Goal: Information Seeking & Learning: Check status

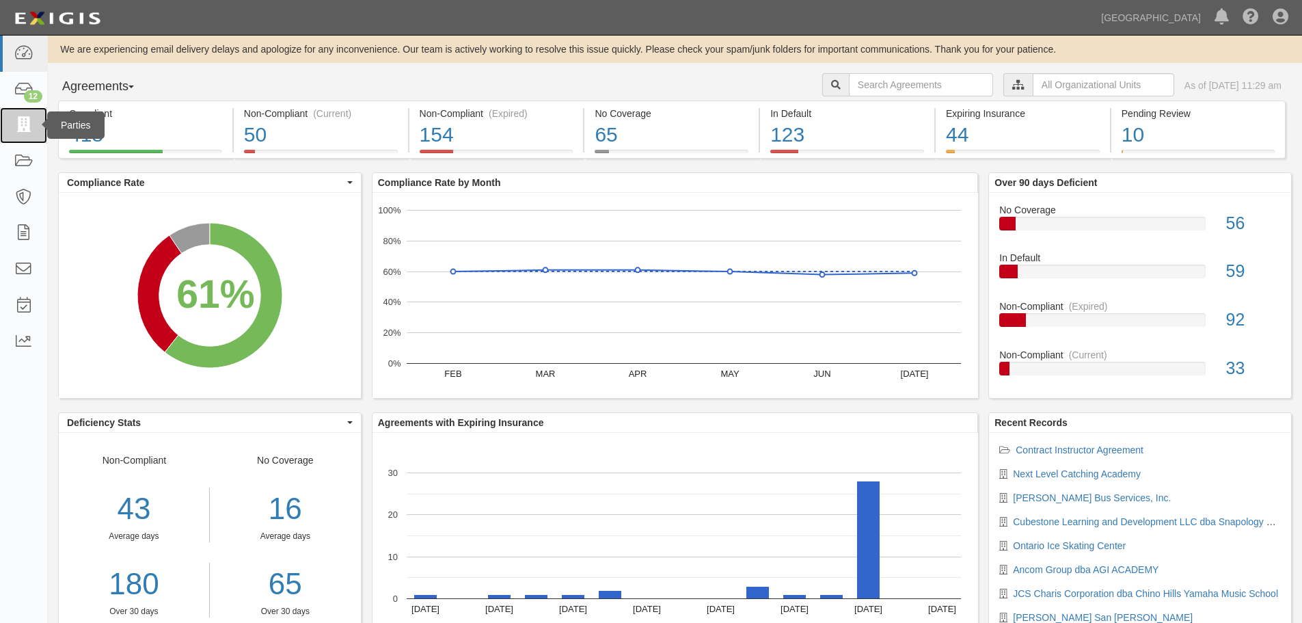
click at [17, 119] on icon at bounding box center [23, 126] width 19 height 16
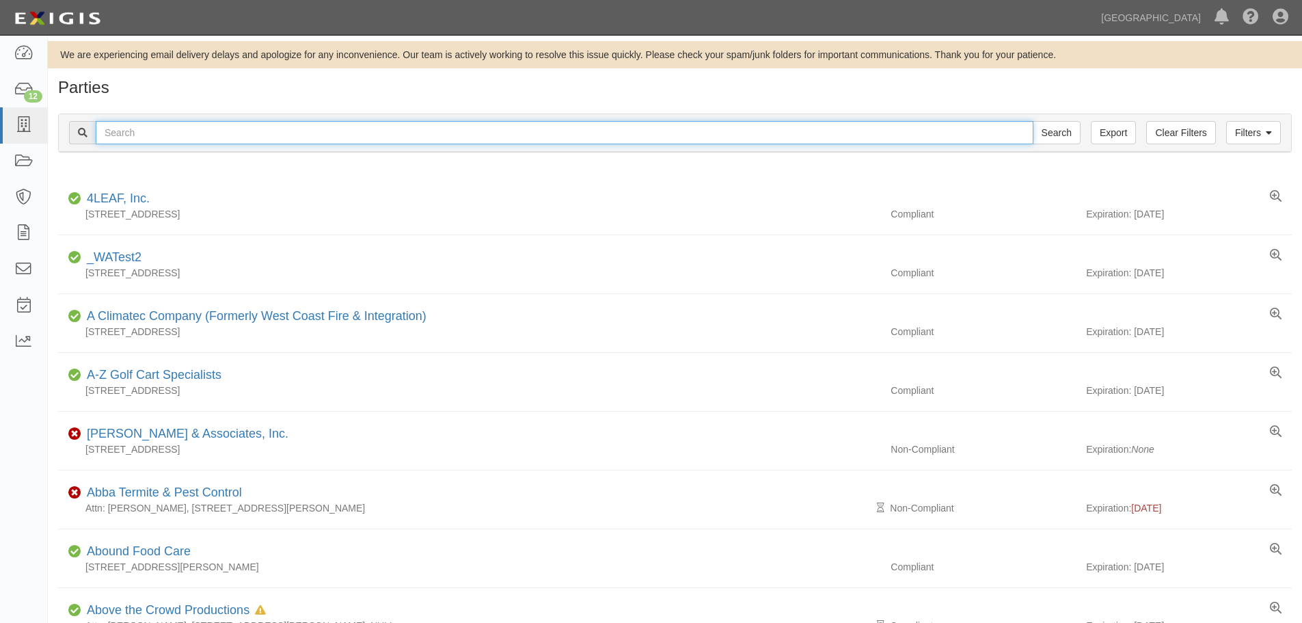
click at [385, 124] on input "text" at bounding box center [565, 132] width 938 height 23
type input "chino hills youth athletics association"
click at [1033, 121] on input "Search" at bounding box center [1057, 132] width 48 height 23
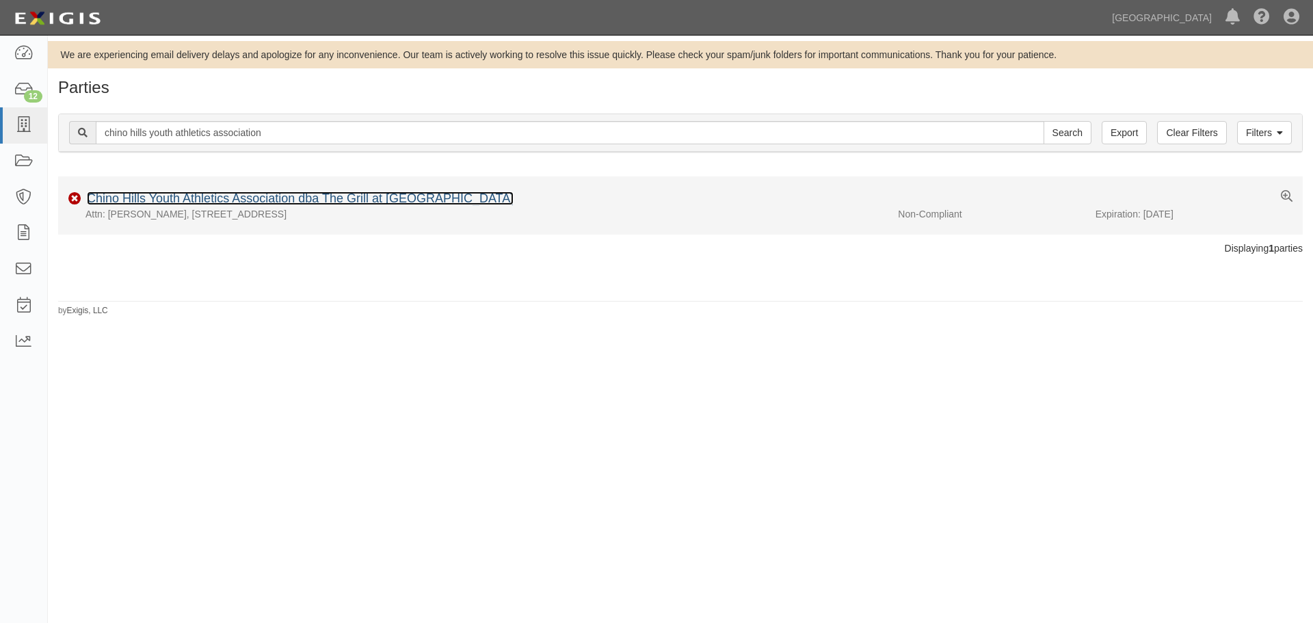
click at [342, 199] on link "Chino Hills Youth Athletics Association dba The Grill at [GEOGRAPHIC_DATA]" at bounding box center [300, 198] width 427 height 14
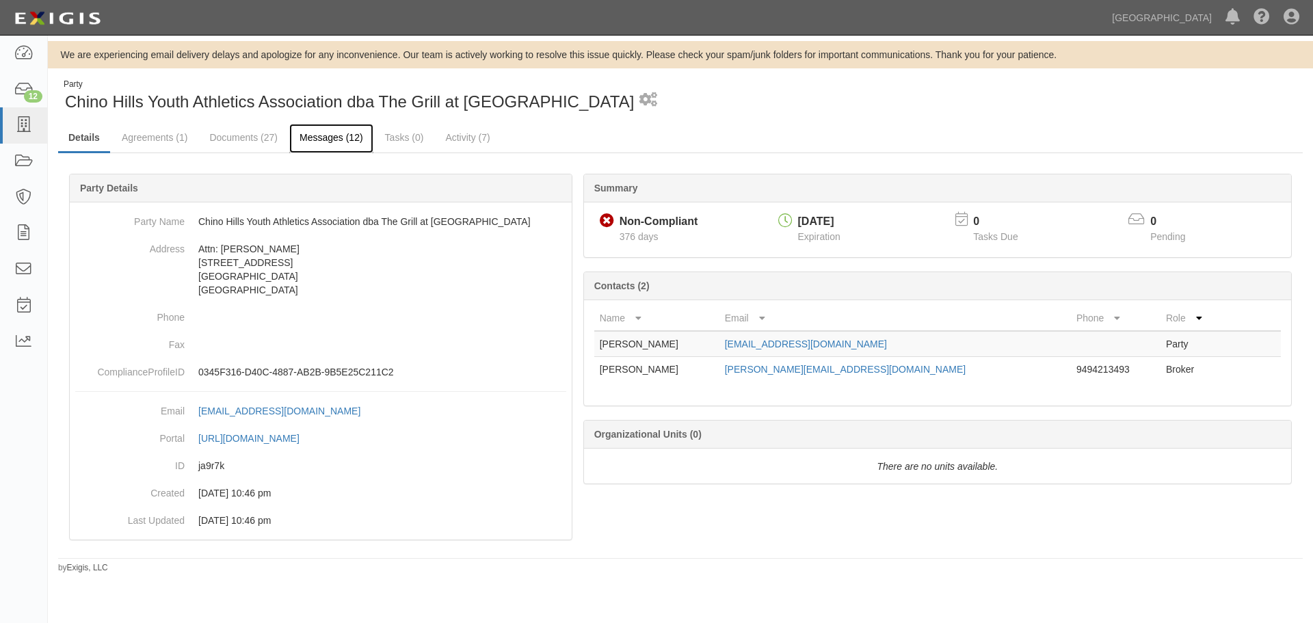
click at [313, 133] on link "Messages (12)" at bounding box center [331, 138] width 84 height 29
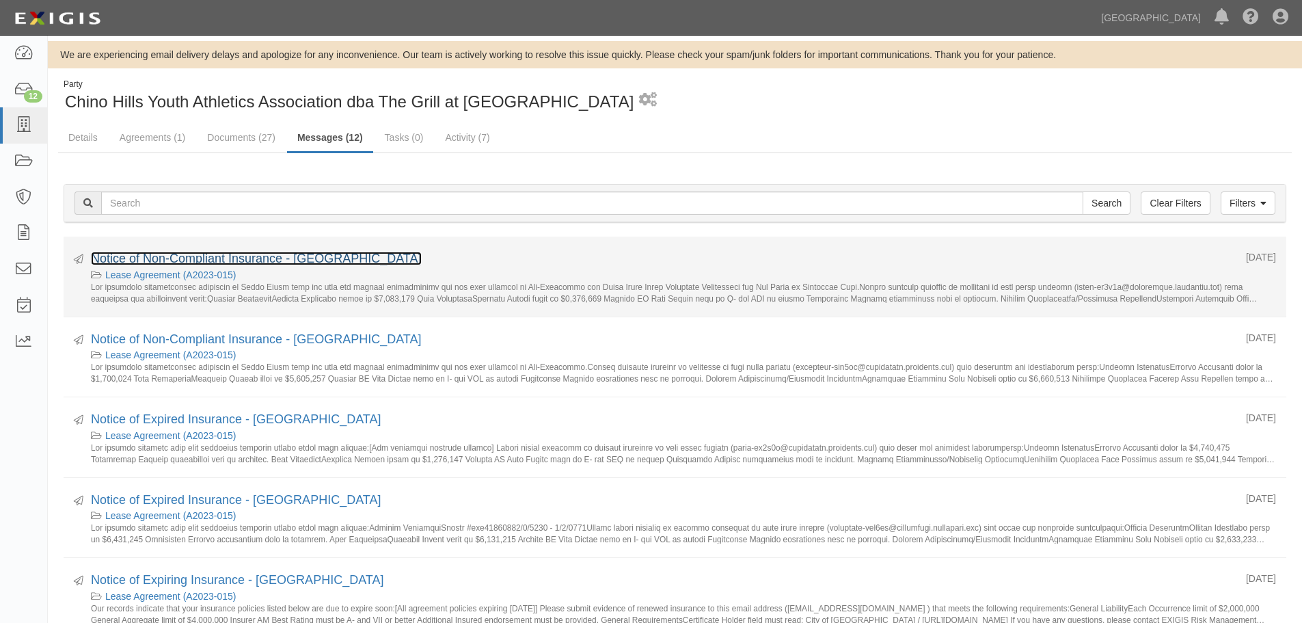
click at [260, 263] on link "Notice of Non-Compliant Insurance - [GEOGRAPHIC_DATA]" at bounding box center [256, 259] width 331 height 14
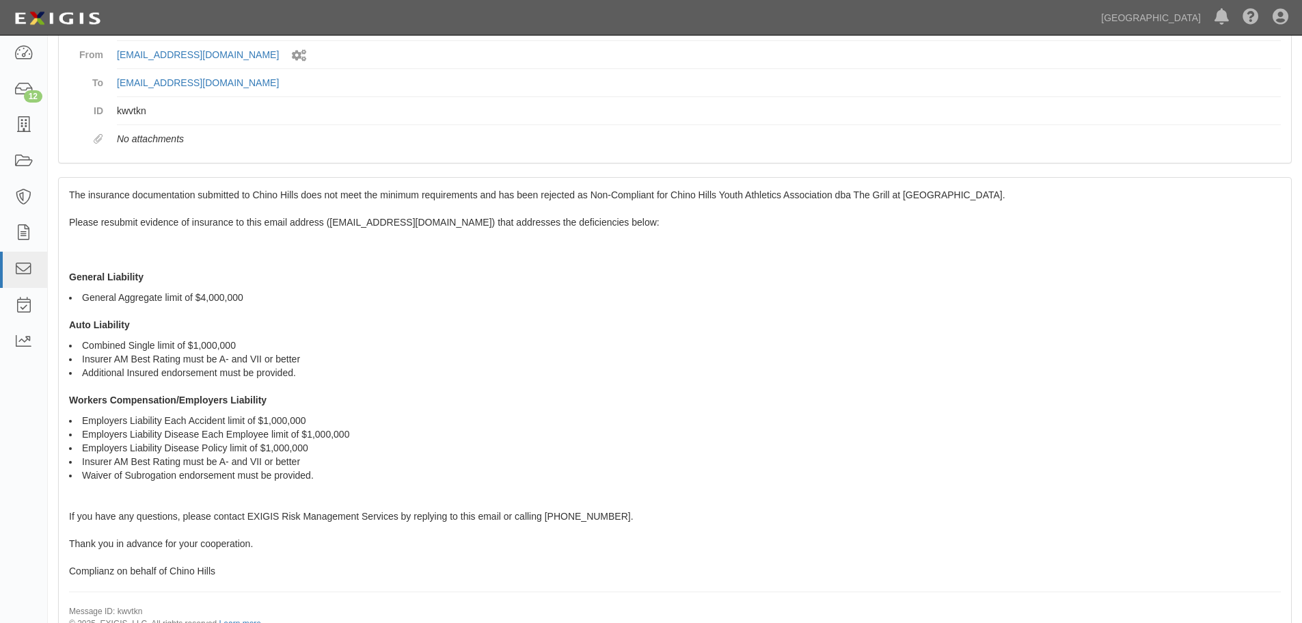
scroll to position [195, 0]
